Goal: Task Accomplishment & Management: Manage account settings

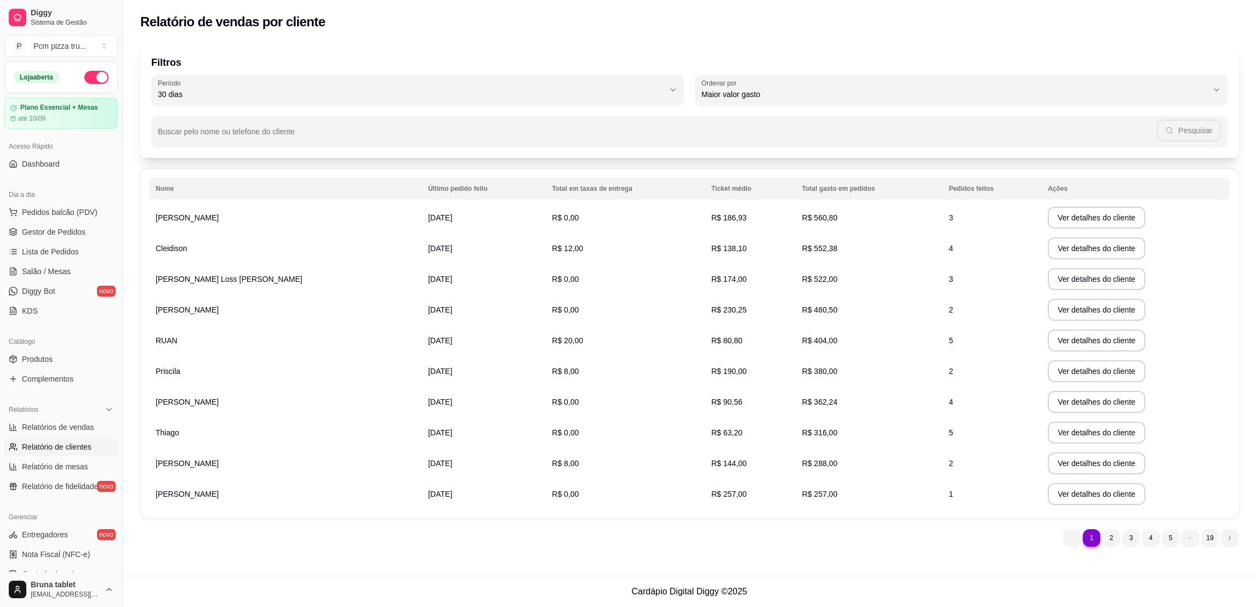
select select "30"
select select "HIGHEST_TOTAL_SPENT_WITH_ORDERS"
click at [96, 428] on link "Relatórios de vendas" at bounding box center [60, 427] width 113 height 18
select select "ALL"
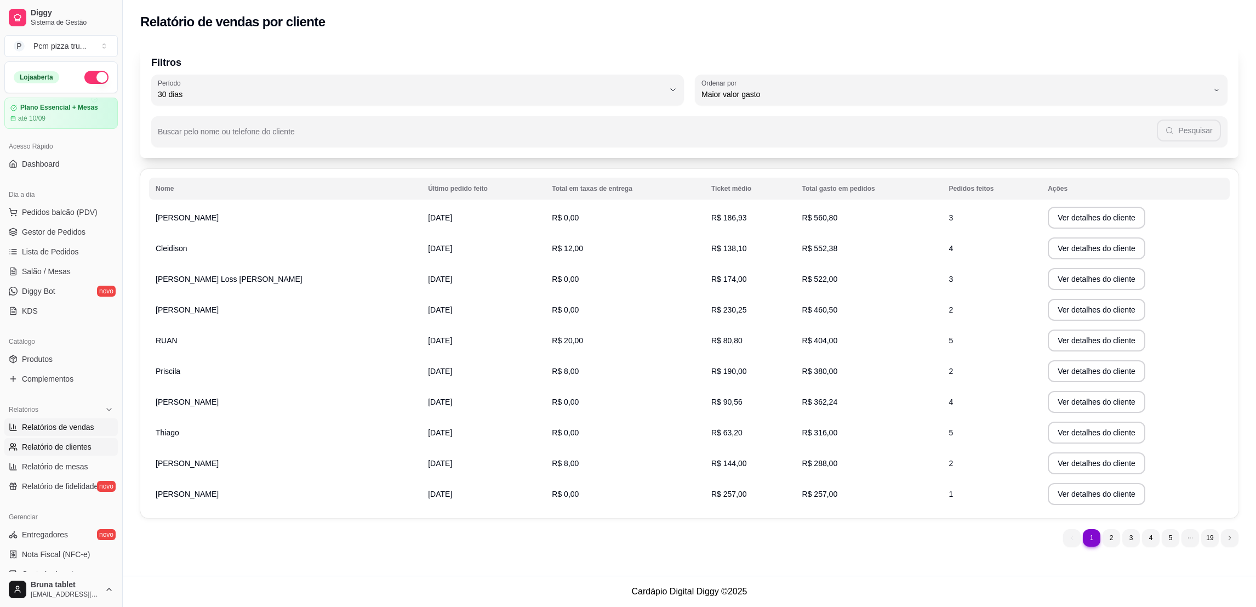
select select "0"
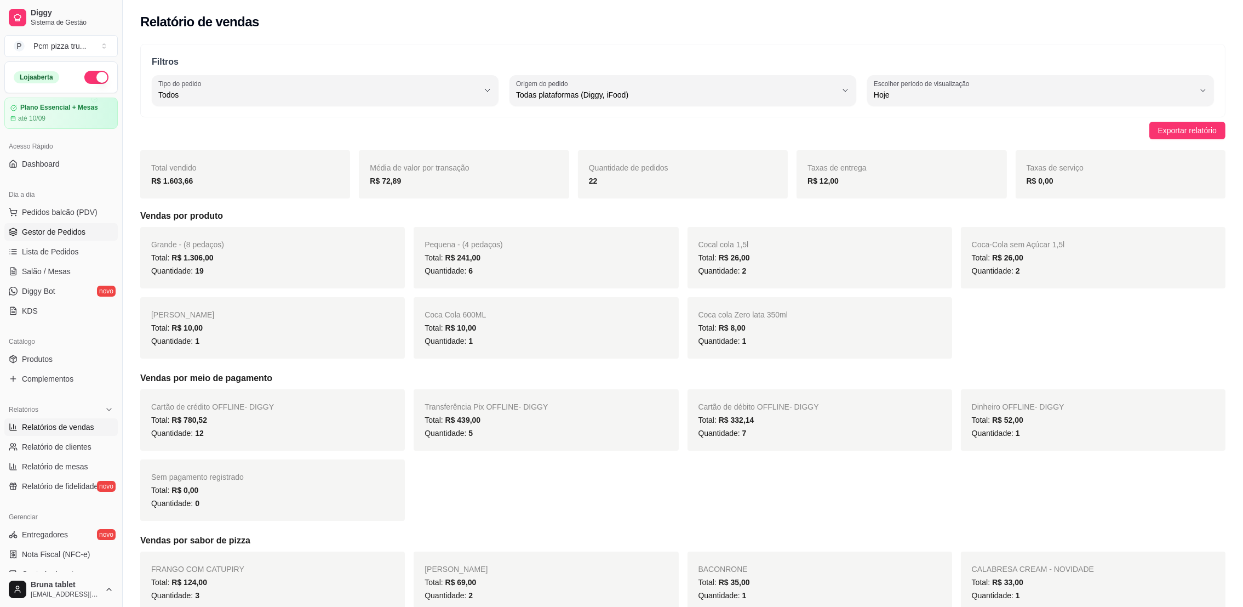
click at [67, 227] on span "Gestor de Pedidos" at bounding box center [54, 231] width 64 height 11
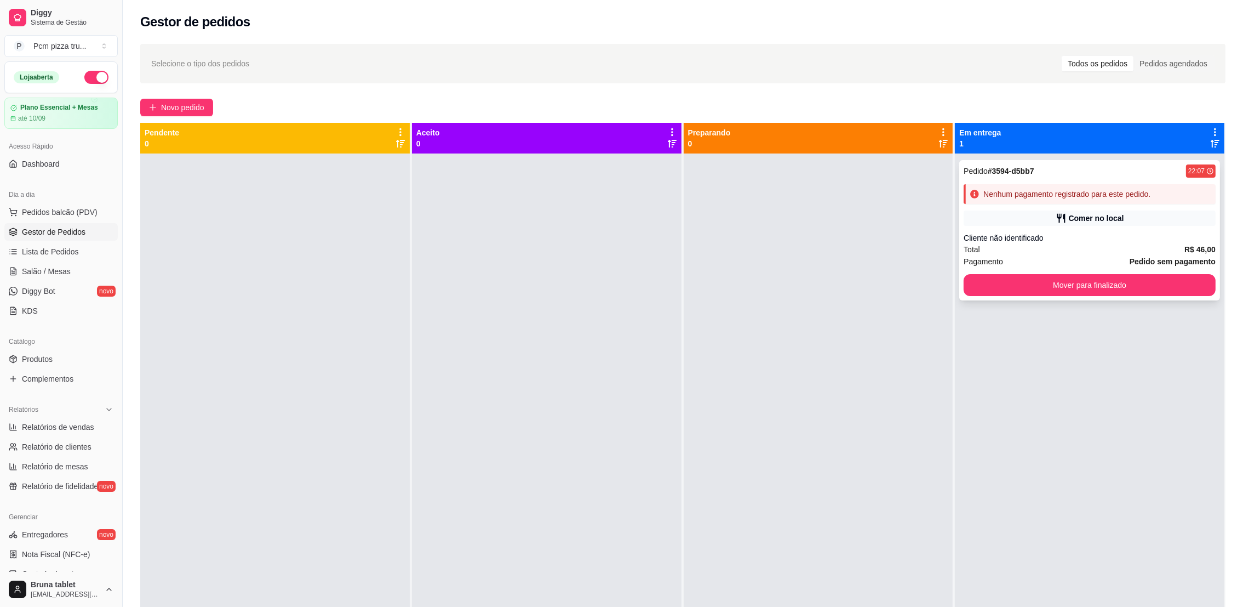
click at [1150, 229] on div "Pedido # 3594-d5bb7 22:07 Nenhum pagamento registrado para este pedido. [PERSON…" at bounding box center [1090, 230] width 261 height 140
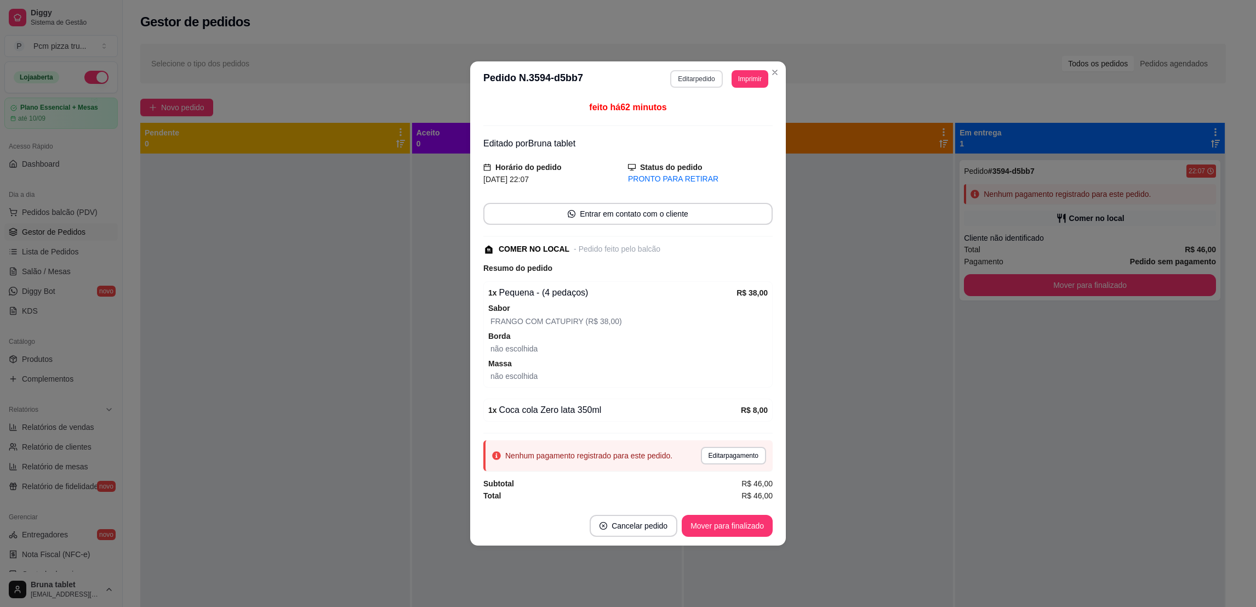
click at [687, 82] on button "Editar pedido" at bounding box center [696, 79] width 52 height 18
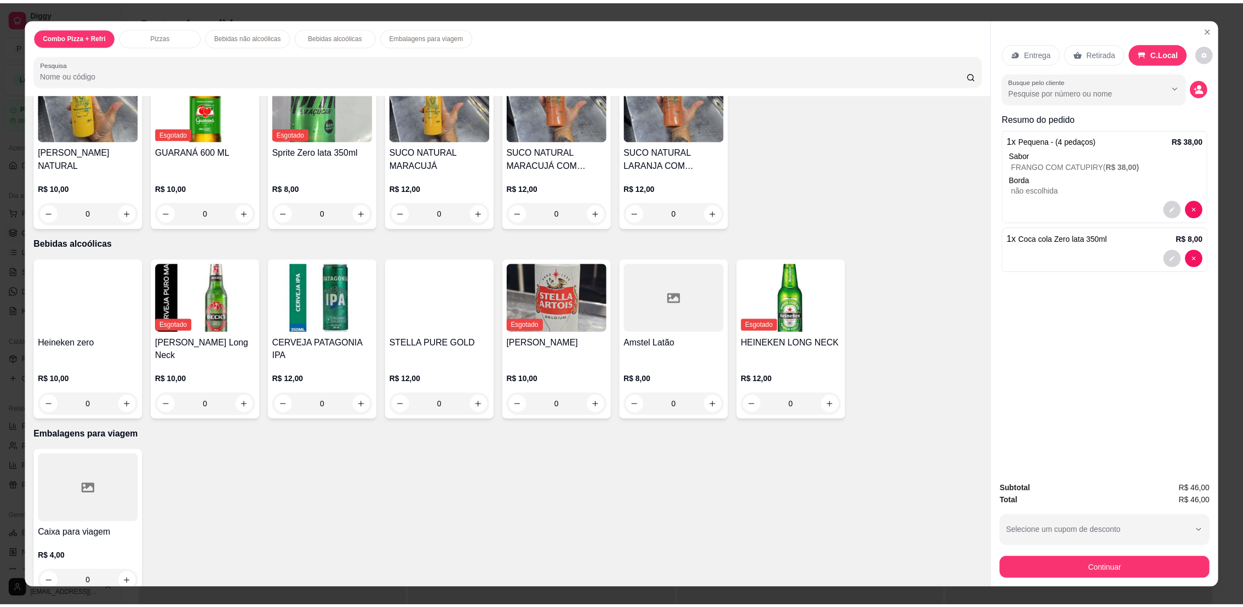
scroll to position [792, 0]
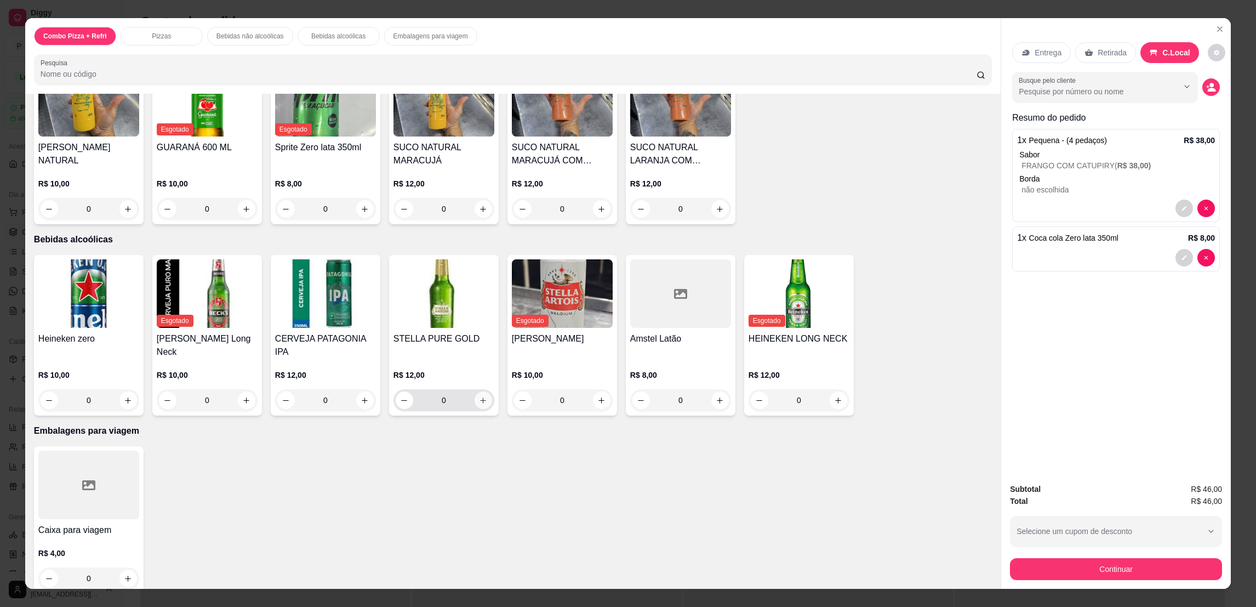
click at [479, 396] on icon "increase-product-quantity" at bounding box center [483, 400] width 8 height 8
click at [478, 396] on icon "increase-product-quantity" at bounding box center [482, 400] width 8 height 8
type input "2"
click at [1110, 570] on button "Continuar" at bounding box center [1116, 569] width 212 height 22
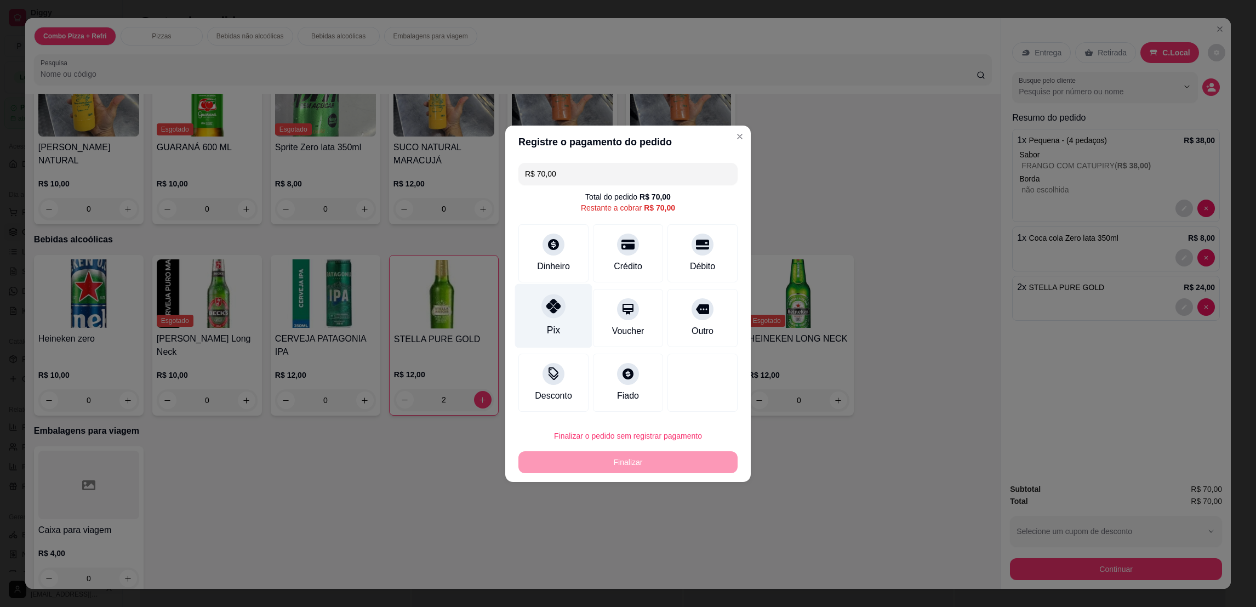
click at [561, 316] on div "Pix" at bounding box center [553, 315] width 77 height 64
type input "R$ 0,00"
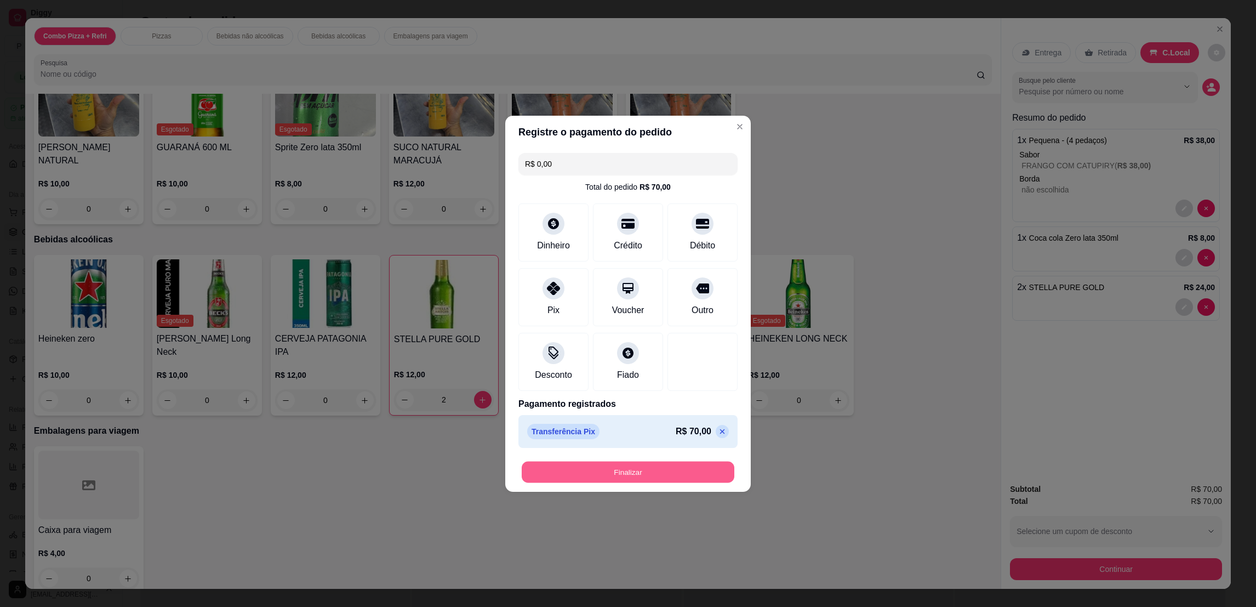
click at [680, 461] on button "Finalizar" at bounding box center [628, 471] width 213 height 21
type input "0"
type input "-R$ 70,00"
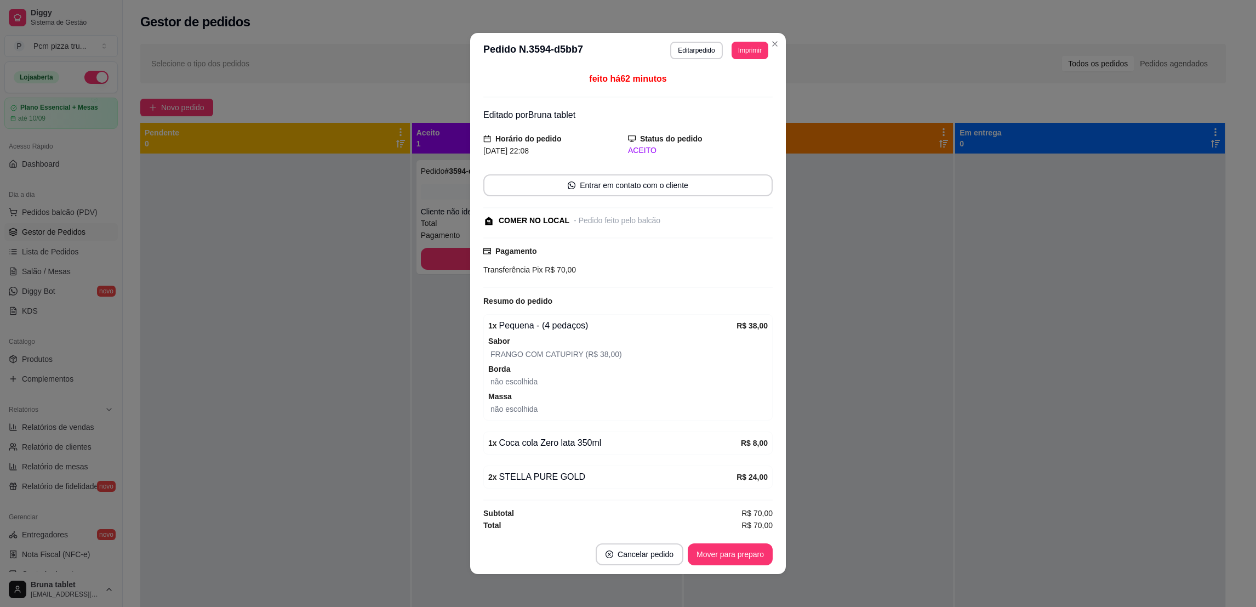
click at [735, 562] on button "Mover para preparo" at bounding box center [730, 554] width 85 height 22
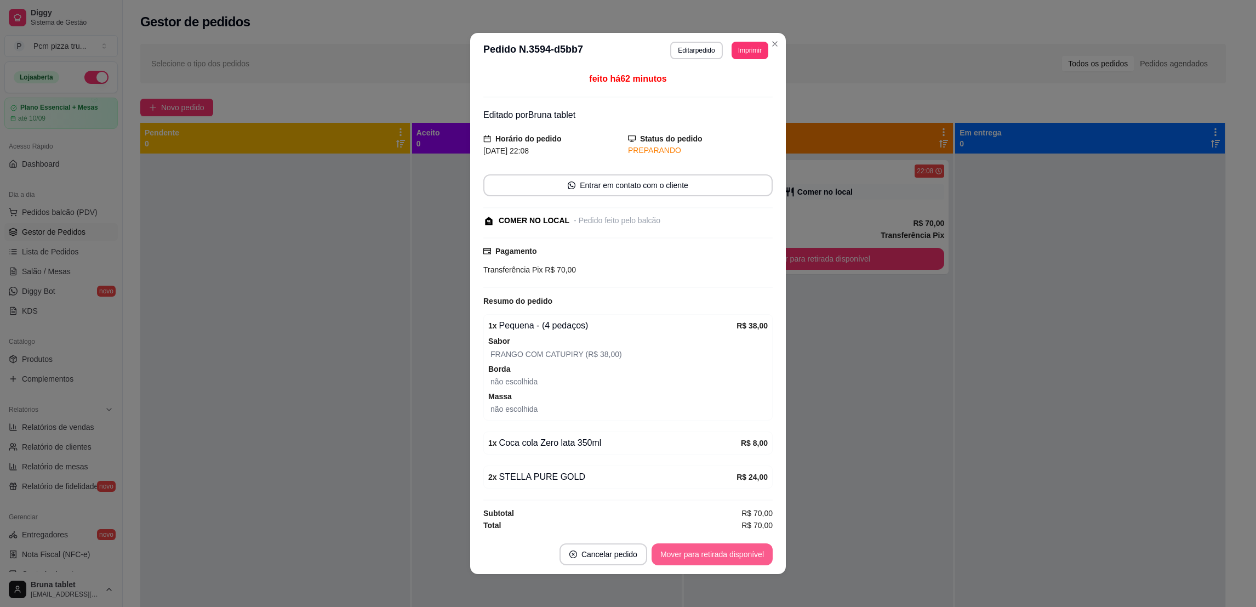
click at [750, 550] on button "Mover para retirada disponível" at bounding box center [712, 554] width 121 height 22
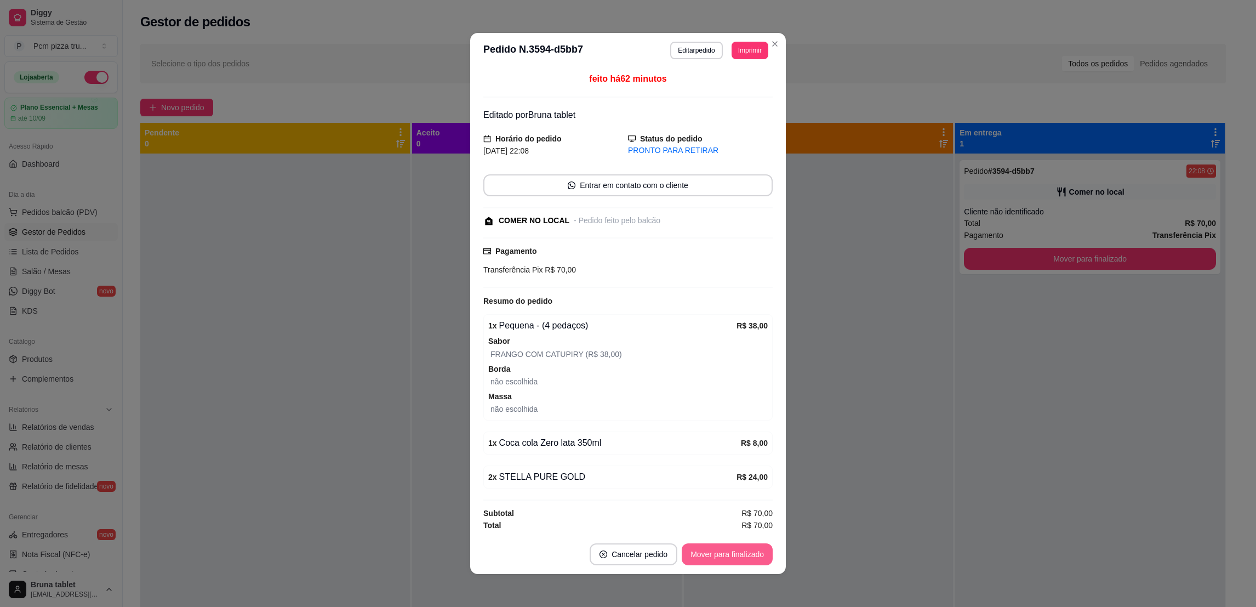
click at [750, 549] on button "Mover para finalizado" at bounding box center [727, 554] width 91 height 22
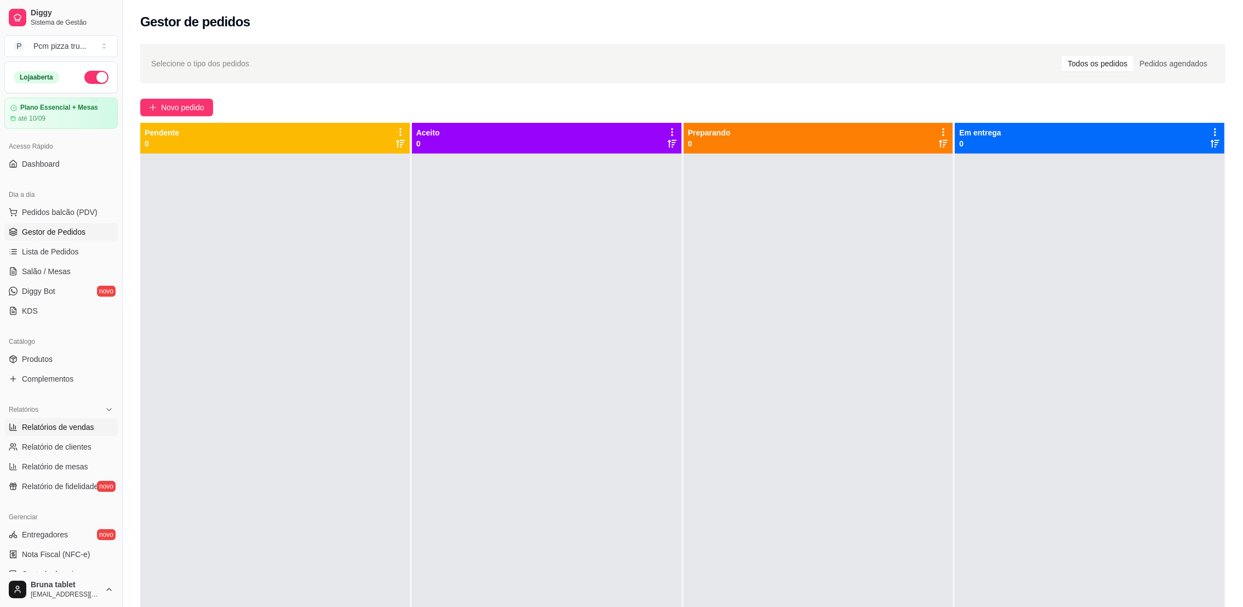
click at [59, 422] on span "Relatórios de vendas" at bounding box center [58, 426] width 72 height 11
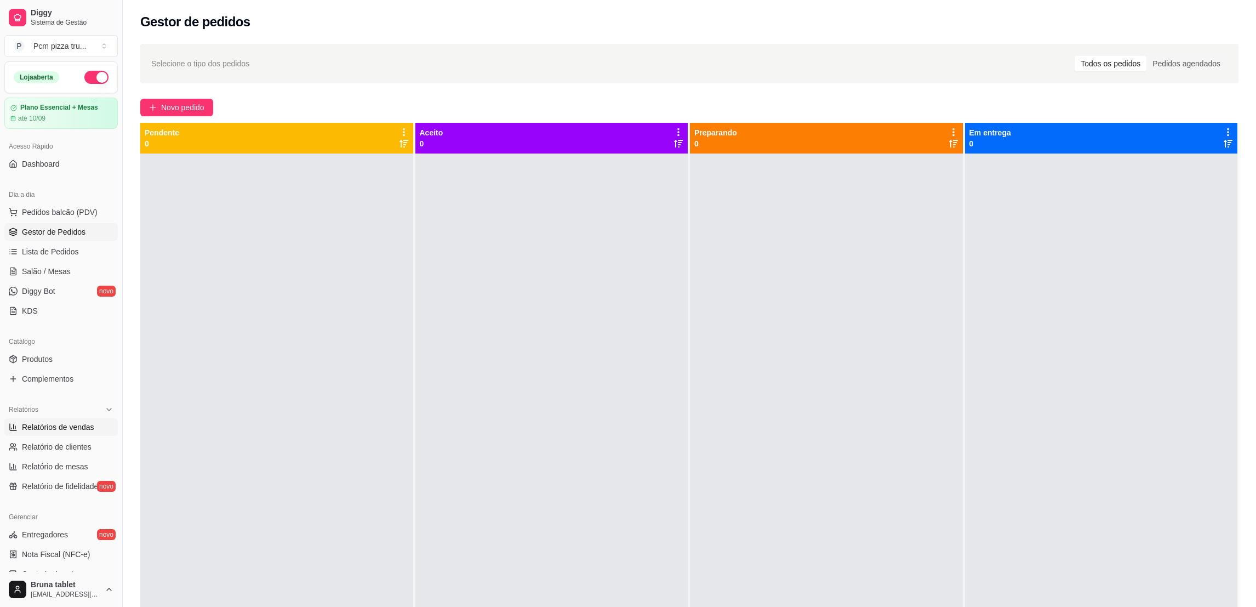
select select "ALL"
select select "0"
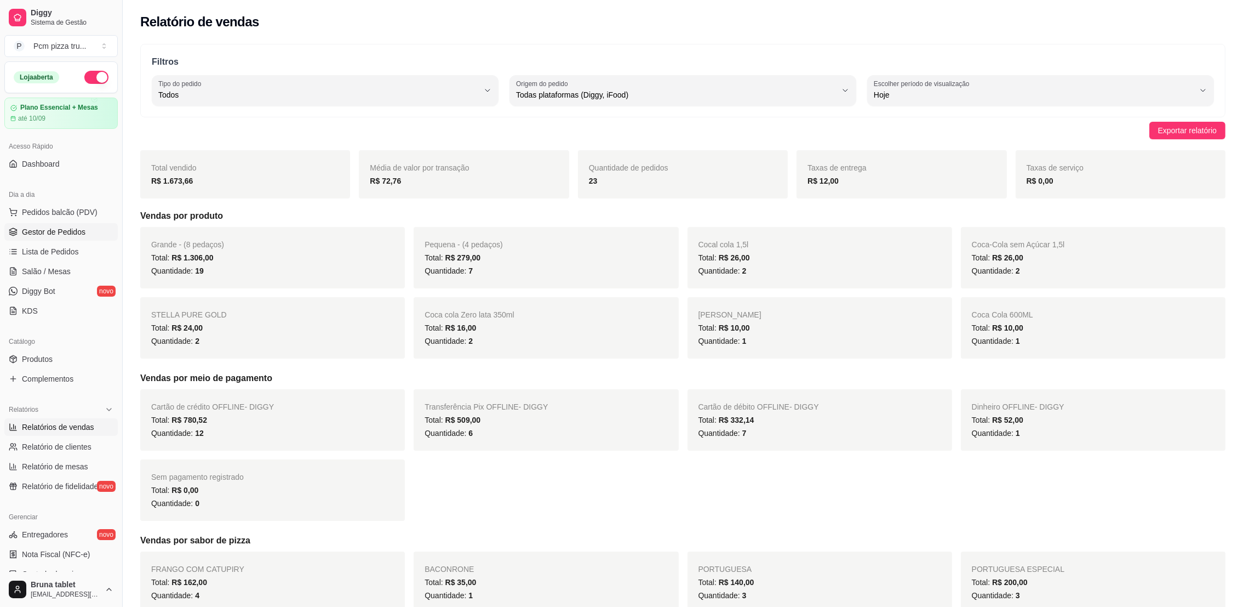
click at [76, 231] on span "Gestor de Pedidos" at bounding box center [54, 231] width 64 height 11
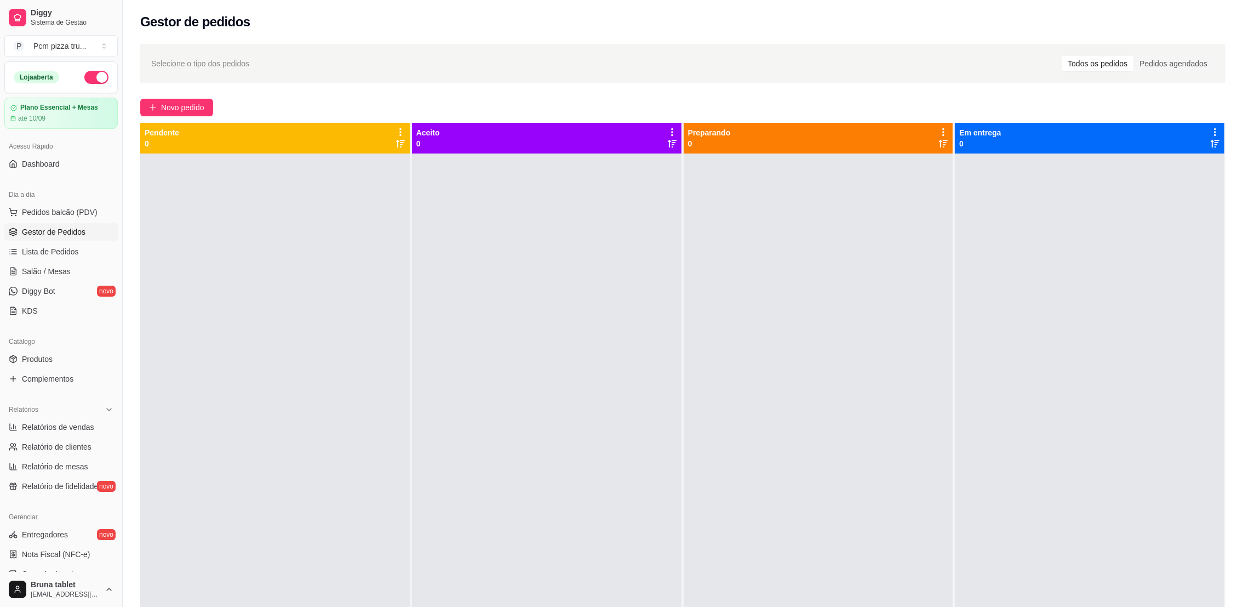
click at [84, 71] on button "button" at bounding box center [96, 77] width 24 height 13
